Goal: Transaction & Acquisition: Subscribe to service/newsletter

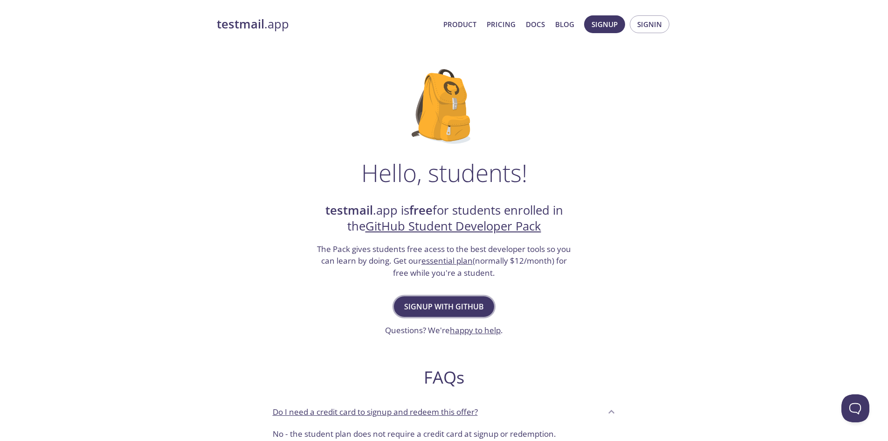
click at [468, 307] on span "Signup with GitHub" at bounding box center [444, 306] width 80 height 13
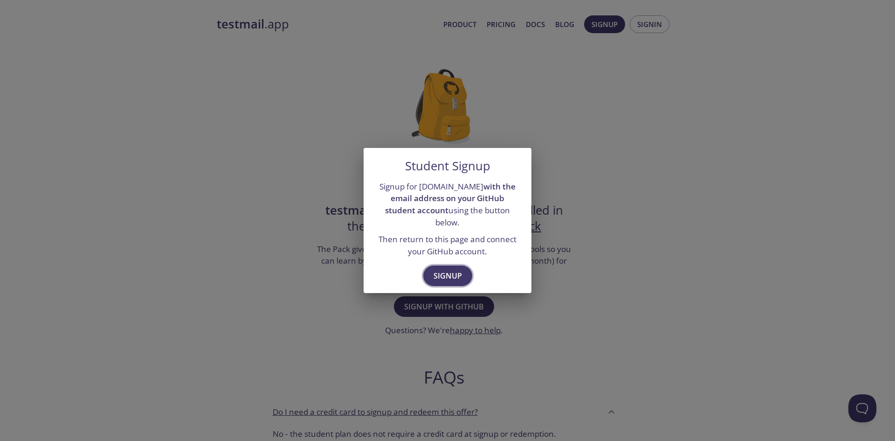
click at [457, 271] on span "Signup" at bounding box center [448, 275] width 28 height 13
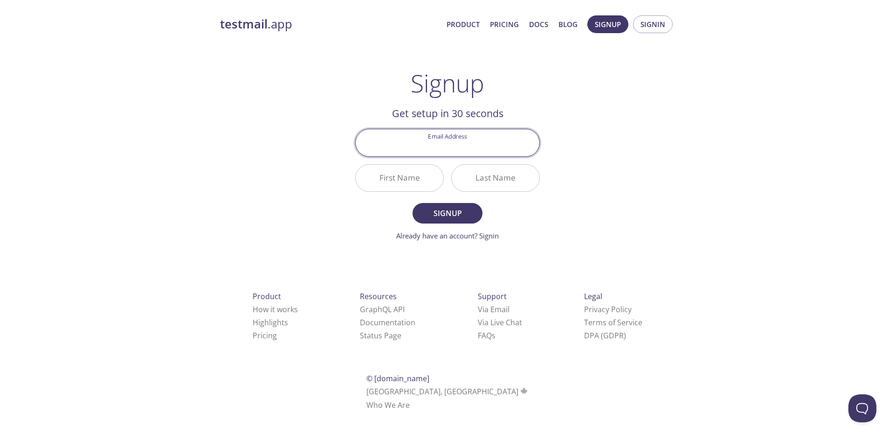
drag, startPoint x: 498, startPoint y: 255, endPoint x: 494, endPoint y: 222, distance: 33.0
click at [499, 255] on div "testmail .app Product Pricing Docs Blog Signup Signin Signup Get setup in 30 se…" at bounding box center [447, 223] width 477 height 428
click at [485, 150] on input "Email Address" at bounding box center [448, 142] width 184 height 27
type input "[EMAIL_ADDRESS][DOMAIN_NAME]"
click at [424, 183] on input "First Name" at bounding box center [400, 178] width 88 height 27
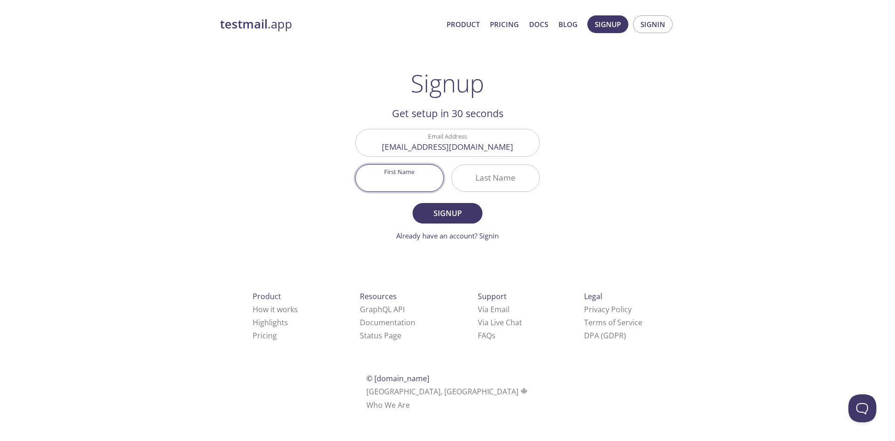
click at [417, 186] on input "First Name" at bounding box center [400, 178] width 88 height 27
drag, startPoint x: 417, startPoint y: 185, endPoint x: 422, endPoint y: 185, distance: 5.1
click at [419, 185] on input "First Name" at bounding box center [400, 178] width 88 height 27
click at [501, 183] on input "Last Name" at bounding box center [496, 178] width 88 height 27
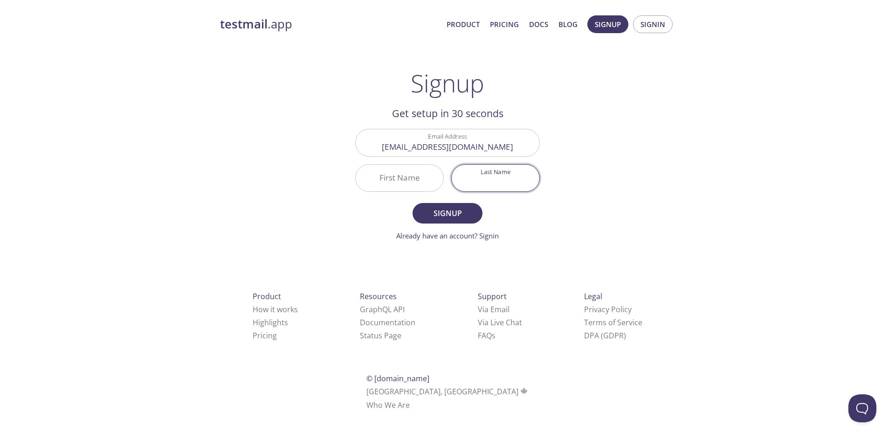
click at [501, 183] on input "Last Name" at bounding box center [496, 178] width 88 height 27
click at [615, 244] on div "testmail .app Product Pricing Docs Blog Signup Signin Signup Get setup in 30 se…" at bounding box center [447, 223] width 477 height 428
click at [615, 27] on span "Signup" at bounding box center [608, 24] width 26 height 12
click at [467, 238] on link "Already have an account? Signin" at bounding box center [447, 235] width 103 height 9
